Goal: Information Seeking & Learning: Learn about a topic

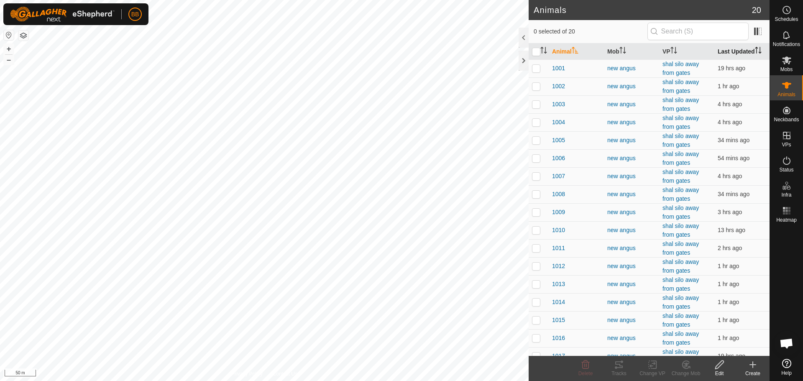
click at [730, 47] on th "Last Updated" at bounding box center [741, 51] width 55 height 16
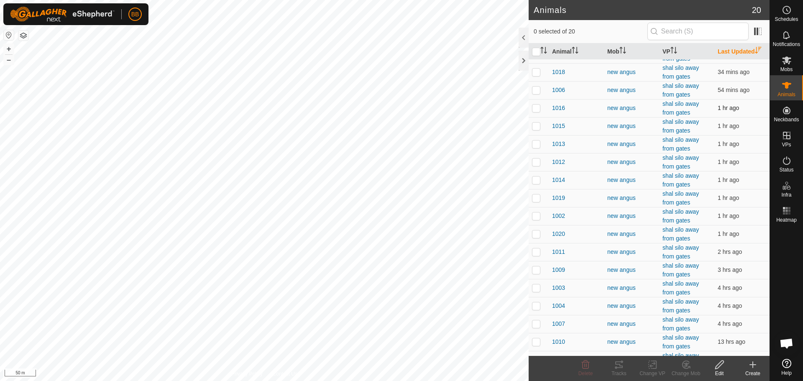
scroll to position [64, 0]
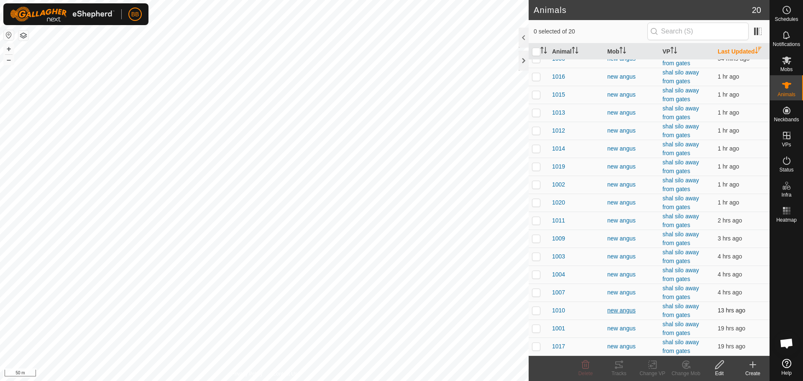
click at [611, 308] on div "new angus" at bounding box center [631, 310] width 49 height 9
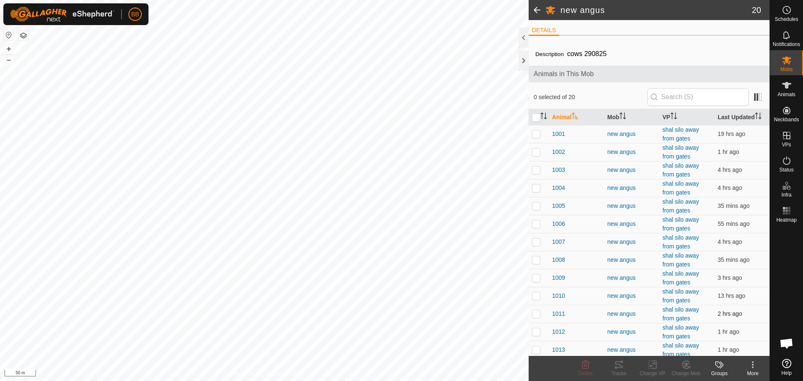
scroll to position [925, 0]
click at [562, 309] on span "1011" at bounding box center [558, 313] width 13 height 9
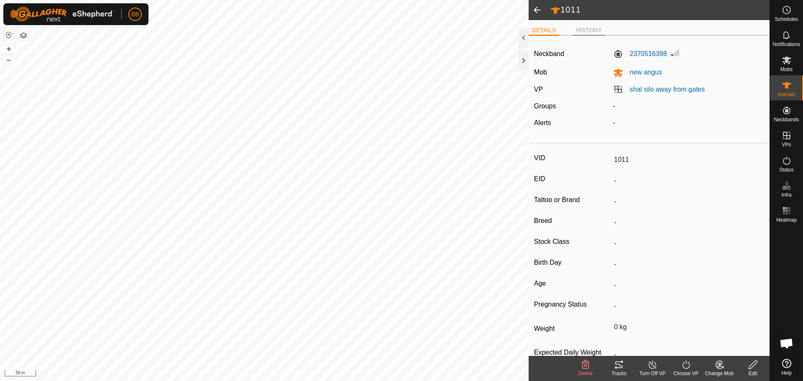
click at [582, 26] on li "HISTORY" at bounding box center [588, 31] width 33 height 10
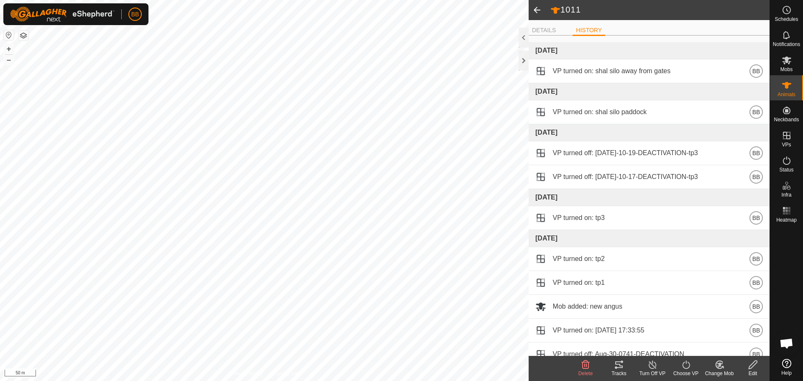
click at [536, 9] on span at bounding box center [537, 10] width 17 height 20
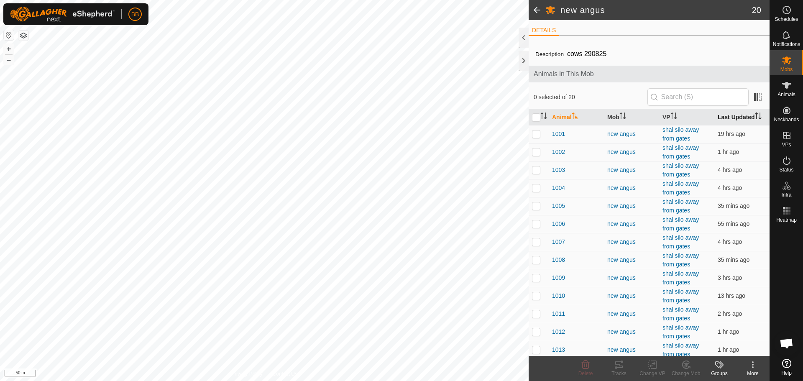
click at [733, 116] on th "Last Updated" at bounding box center [741, 117] width 55 height 16
click at [733, 115] on th "Last Updated" at bounding box center [741, 117] width 55 height 16
click at [557, 133] on span "1005" at bounding box center [558, 134] width 13 height 9
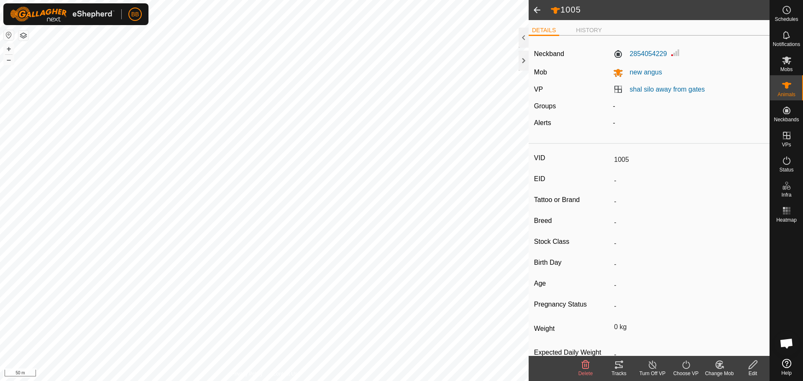
click at [535, 6] on span at bounding box center [537, 10] width 17 height 20
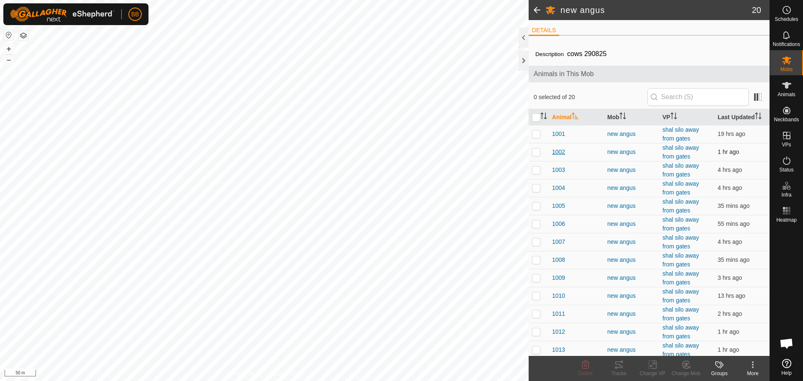
click at [564, 151] on span "1002" at bounding box center [558, 152] width 13 height 9
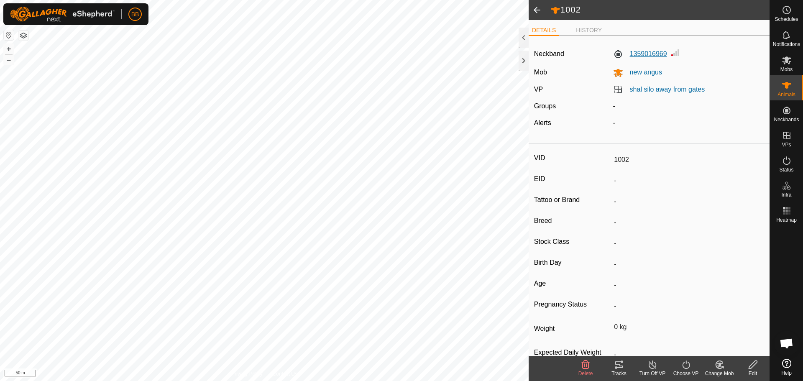
click at [637, 50] on label "1359016969" at bounding box center [640, 54] width 54 height 10
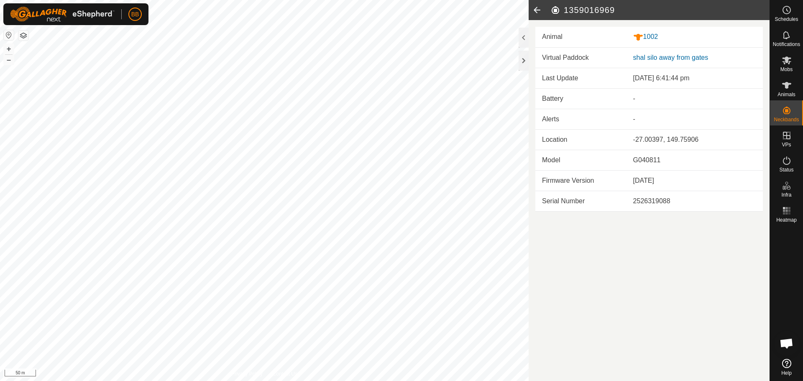
click at [535, 10] on icon at bounding box center [537, 10] width 17 height 20
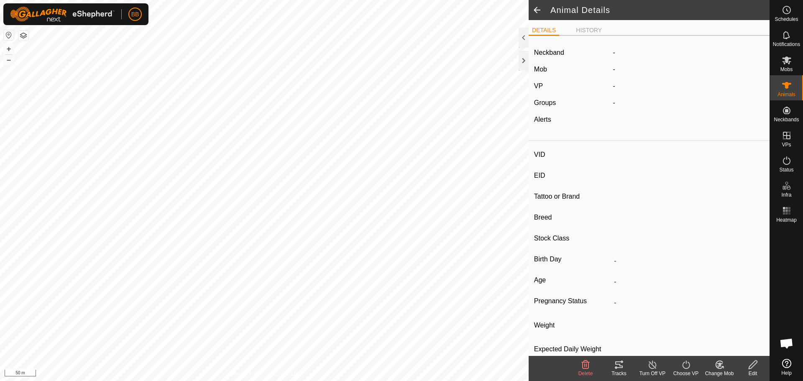
type input "1002"
type input "-"
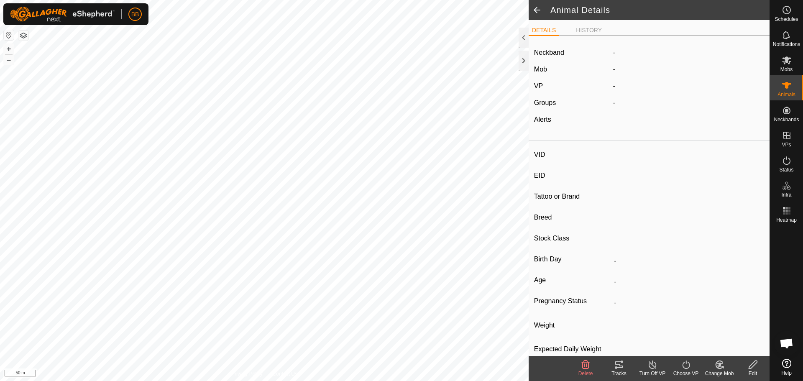
type input "0 kg"
type input "-"
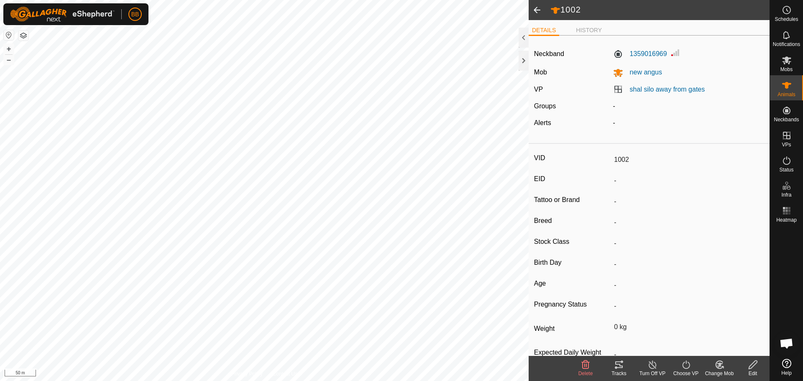
click at [535, 10] on span at bounding box center [537, 10] width 17 height 20
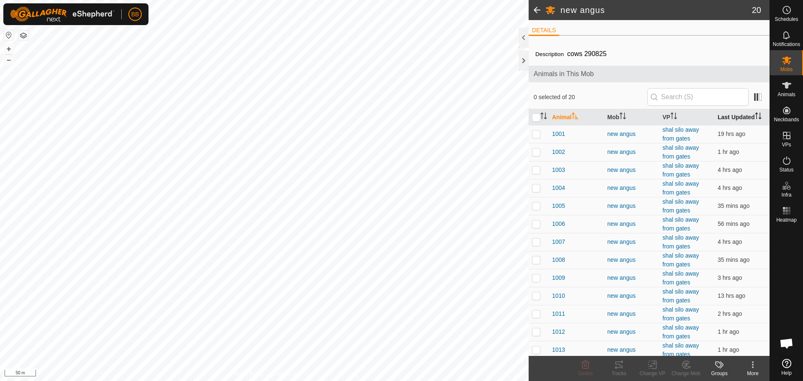
click at [737, 120] on th "Last Updated" at bounding box center [741, 117] width 55 height 16
